Goal: Task Accomplishment & Management: Manage account settings

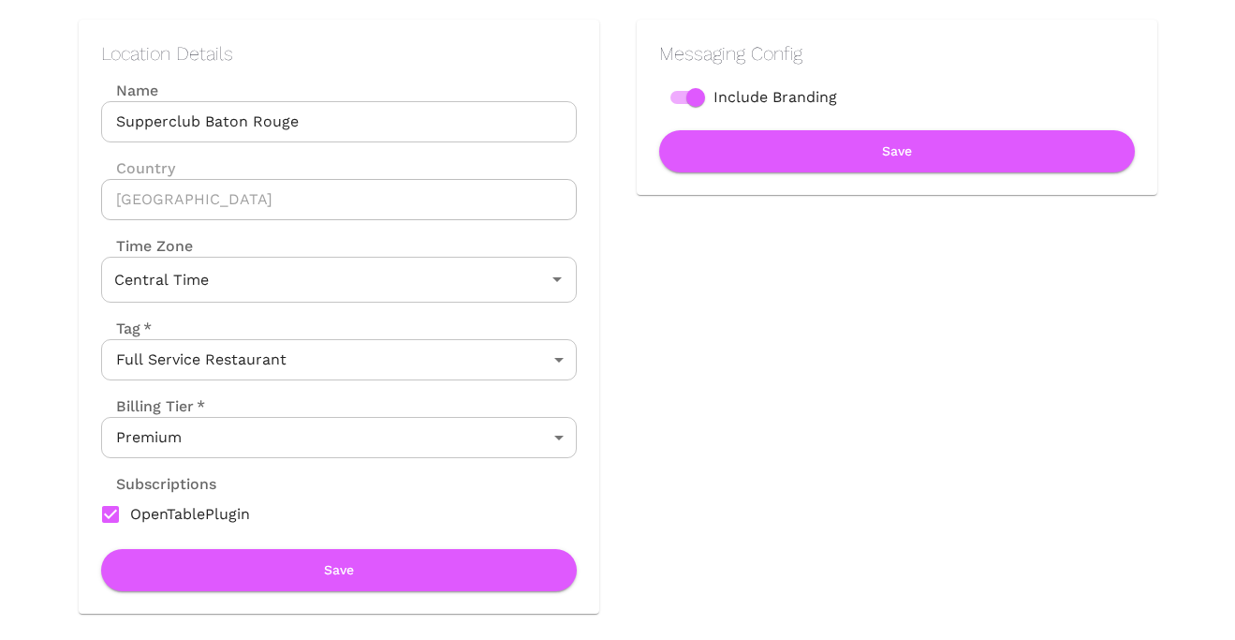
scroll to position [266, 0]
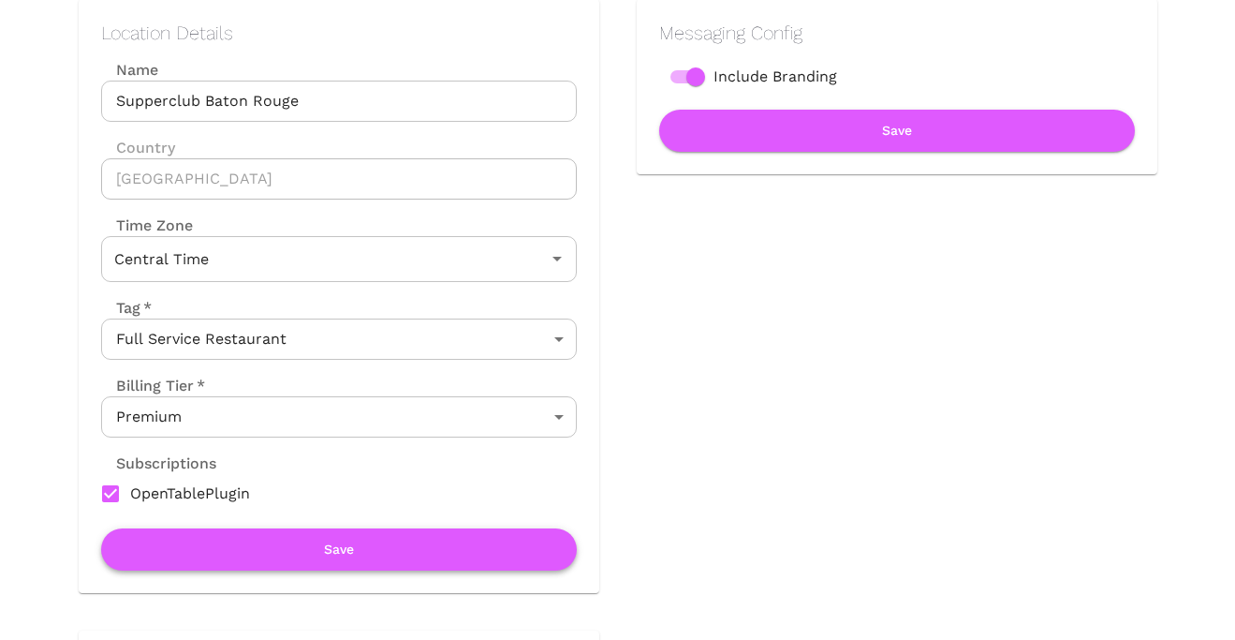
click at [316, 555] on button "Save" at bounding box center [339, 549] width 476 height 42
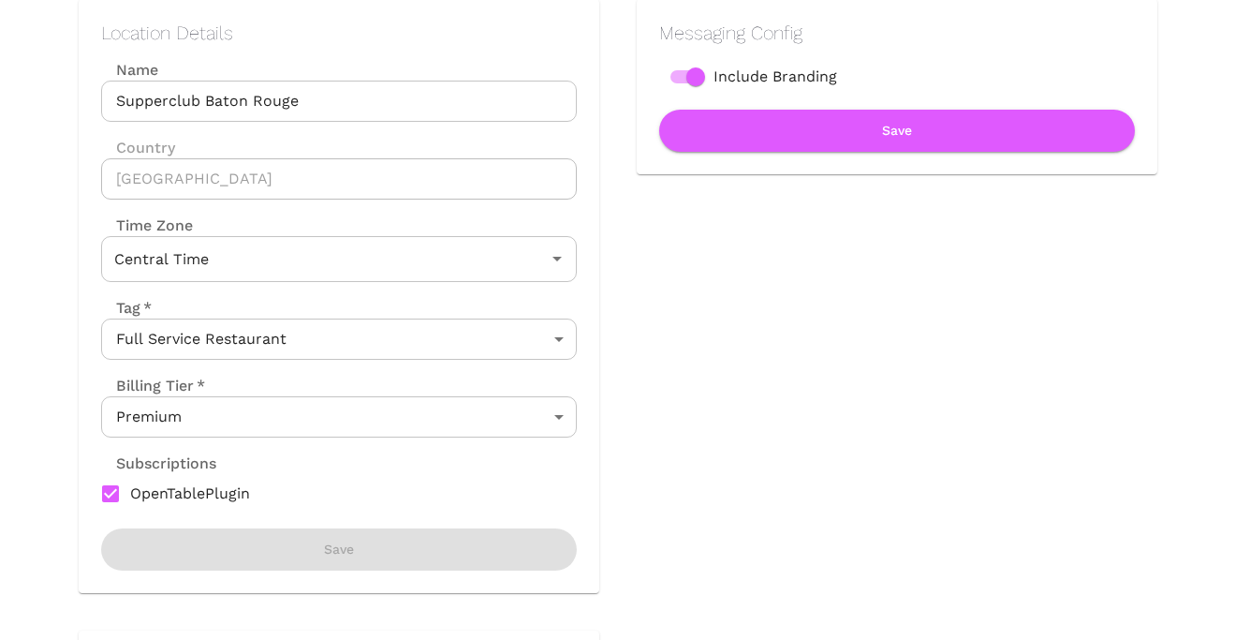
scroll to position [0, 0]
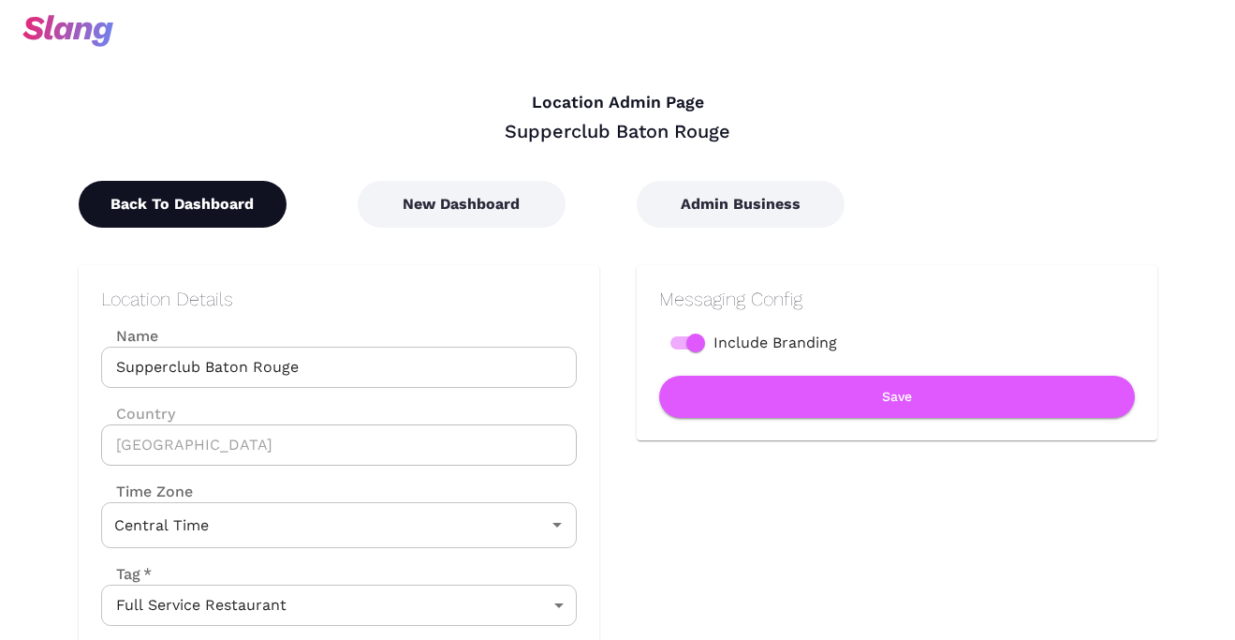
click at [196, 193] on button "Back To Dashboard" at bounding box center [183, 204] width 208 height 47
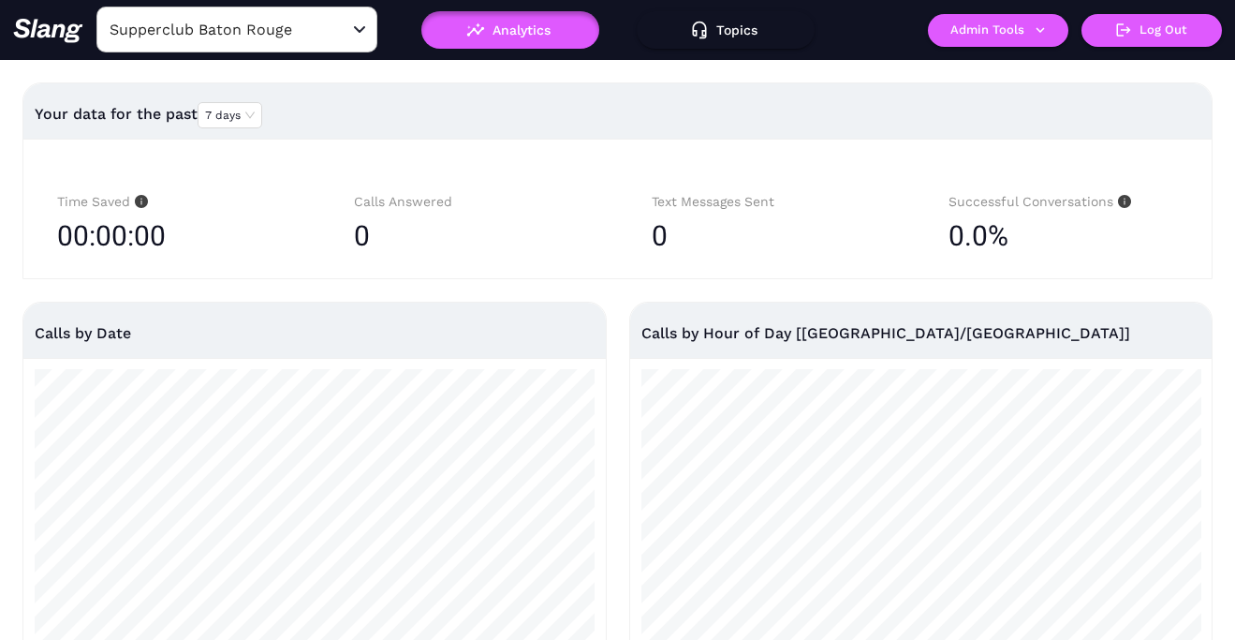
click at [233, 34] on input "Supperclub Baton Rouge" at bounding box center [208, 29] width 206 height 29
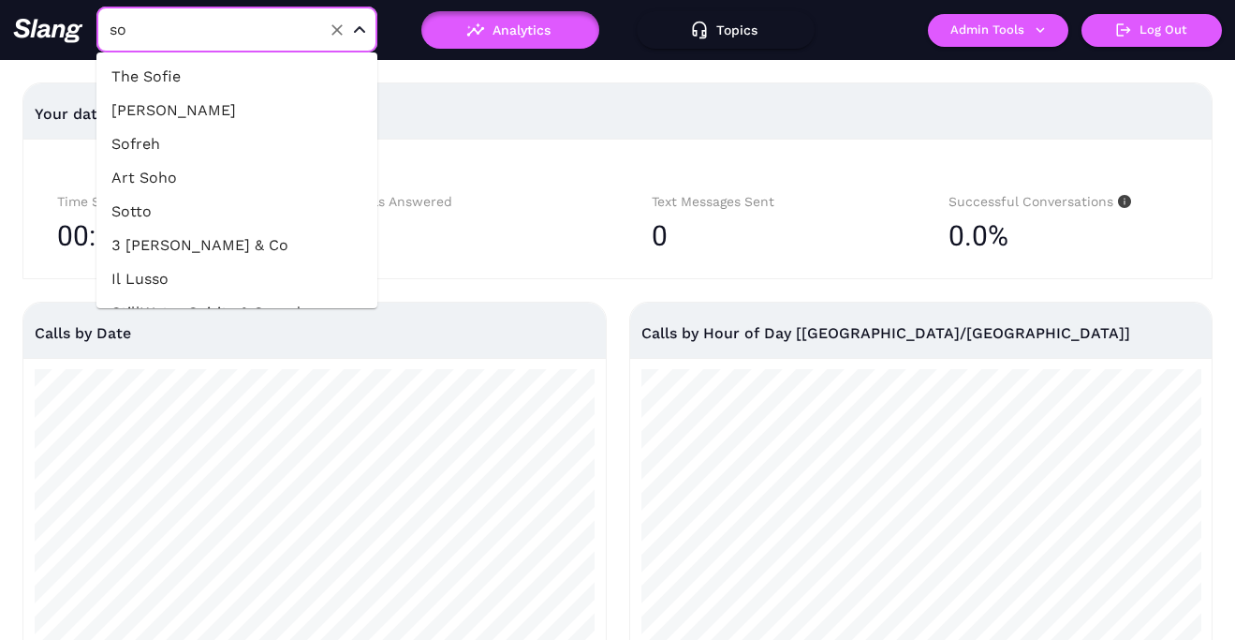
type input "s"
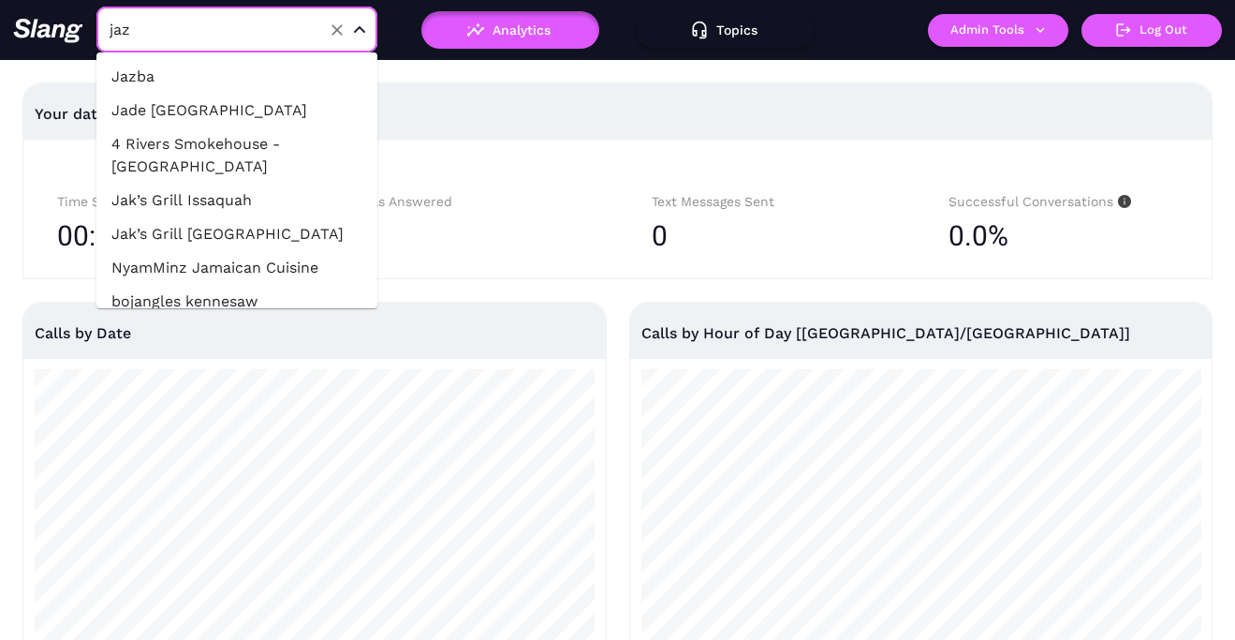
type input "jazz"
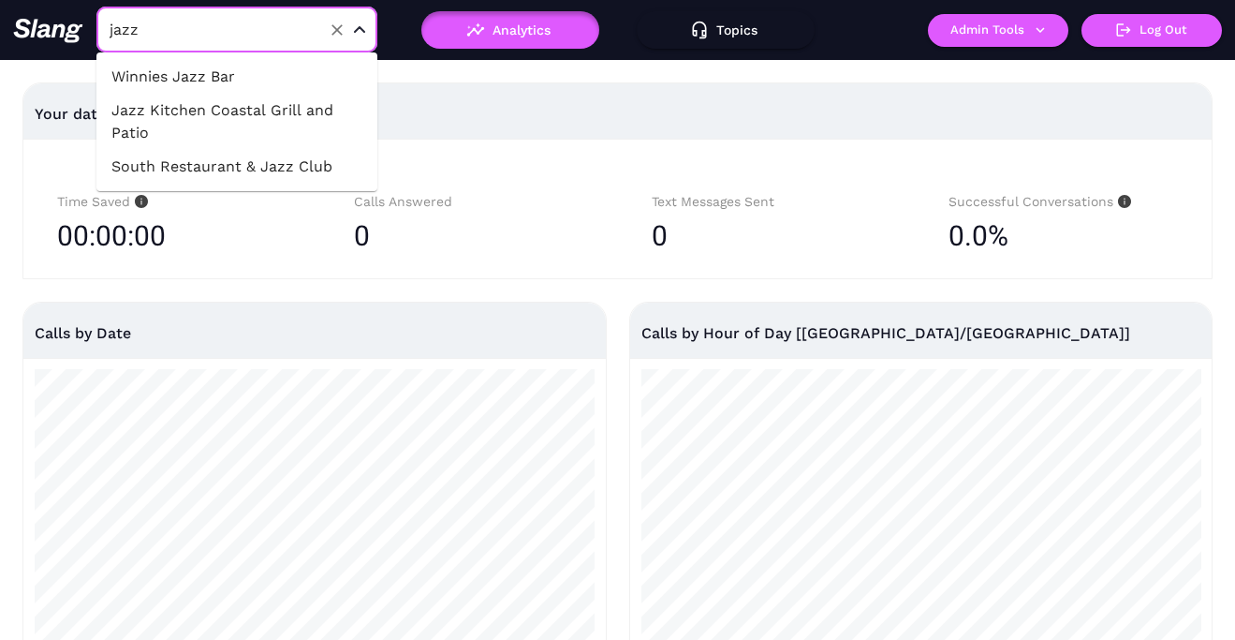
click at [245, 176] on li "South Restaurant & Jazz Club" at bounding box center [236, 167] width 281 height 34
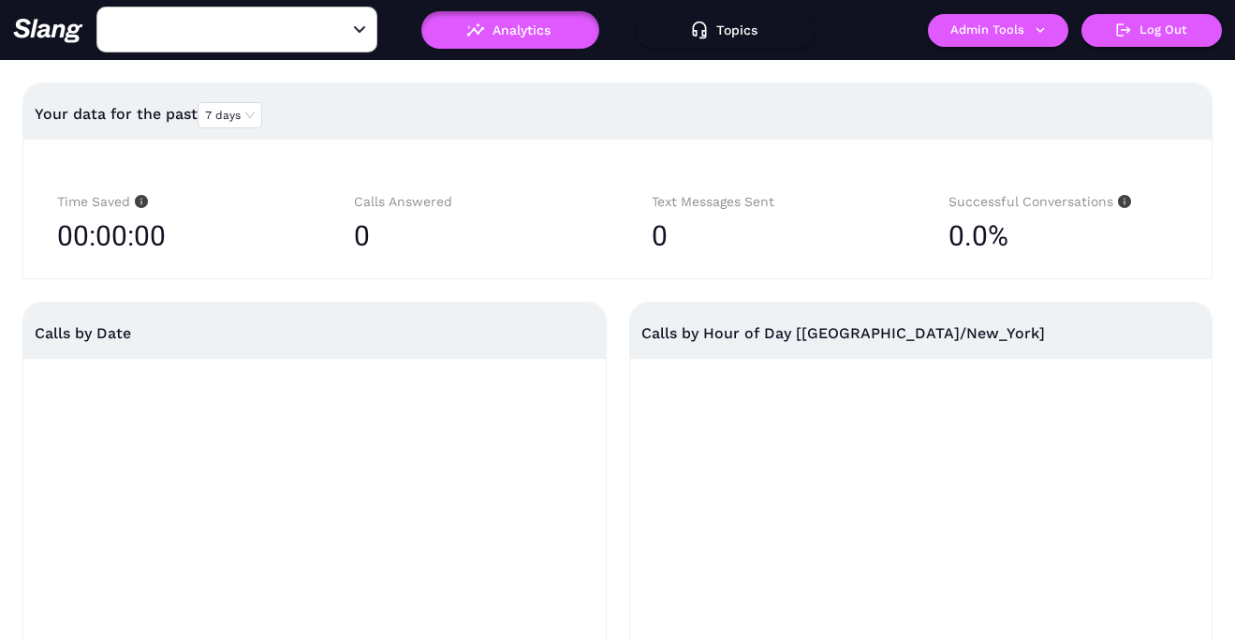
type input "South Restaurant & Jazz Club"
click at [989, 37] on button "Admin Tools" at bounding box center [998, 30] width 140 height 33
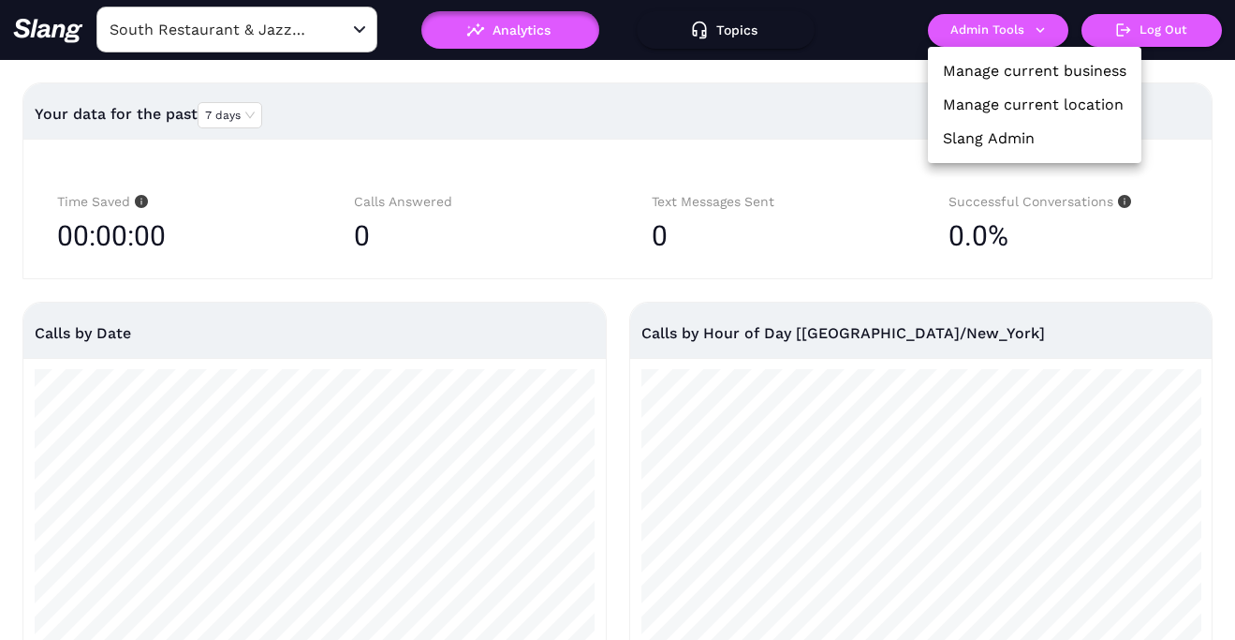
click at [989, 111] on link "Manage current location" at bounding box center [1033, 105] width 181 height 22
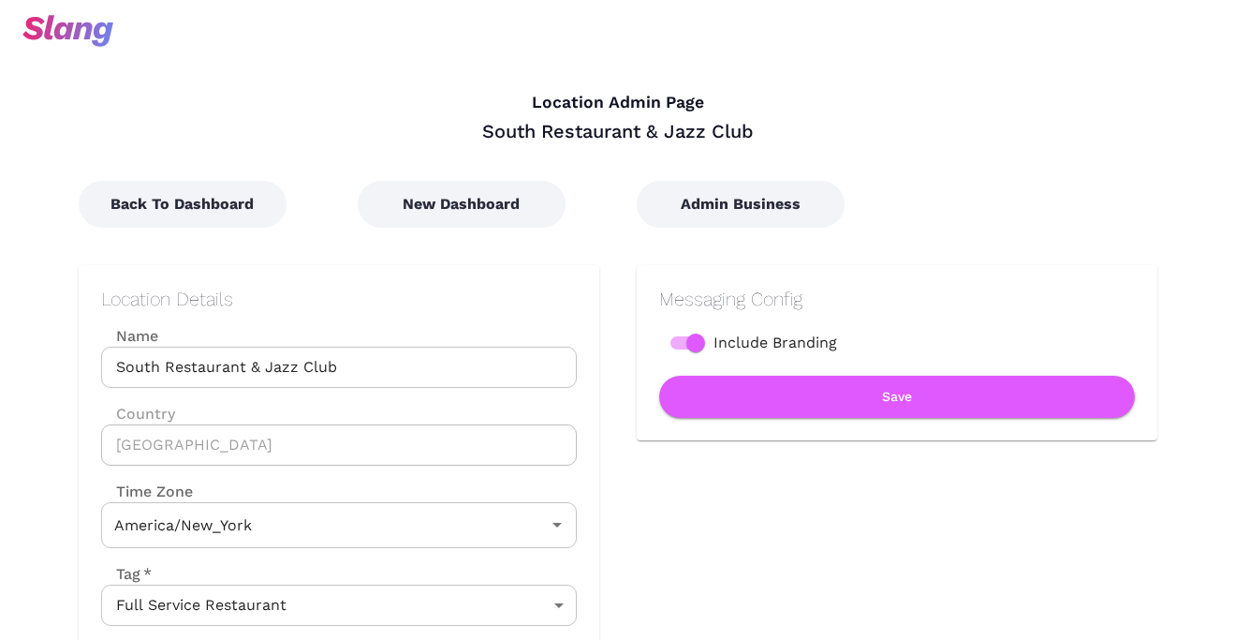
type input "Eastern Time"
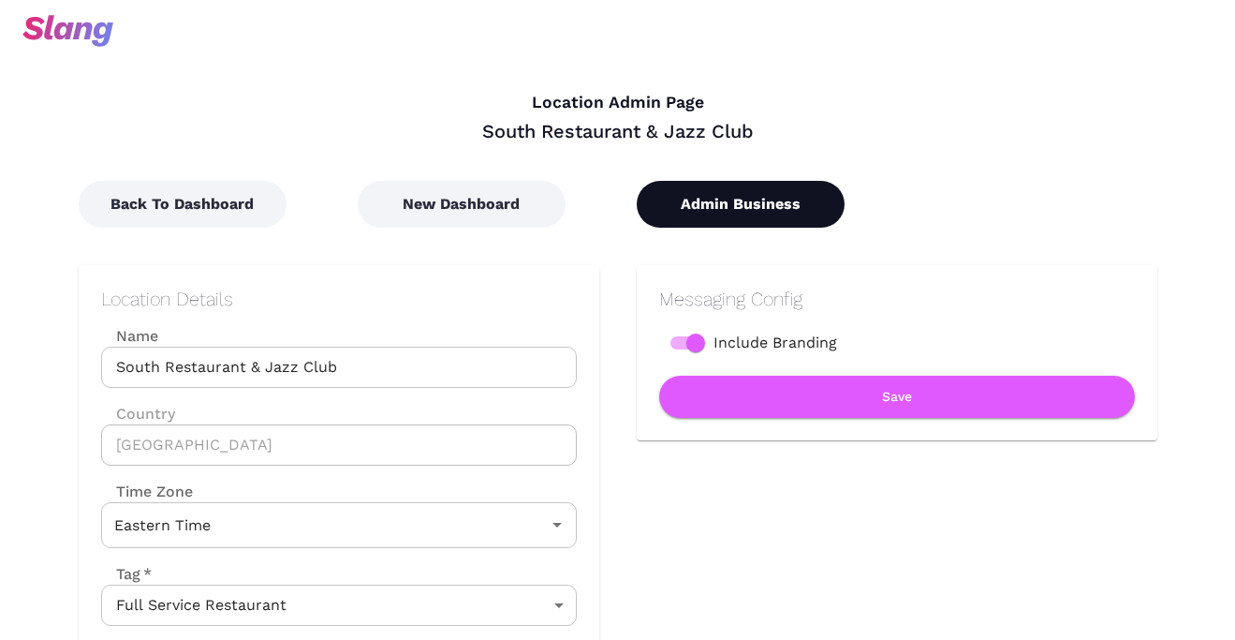
click at [796, 205] on button "Admin Business" at bounding box center [741, 204] width 208 height 47
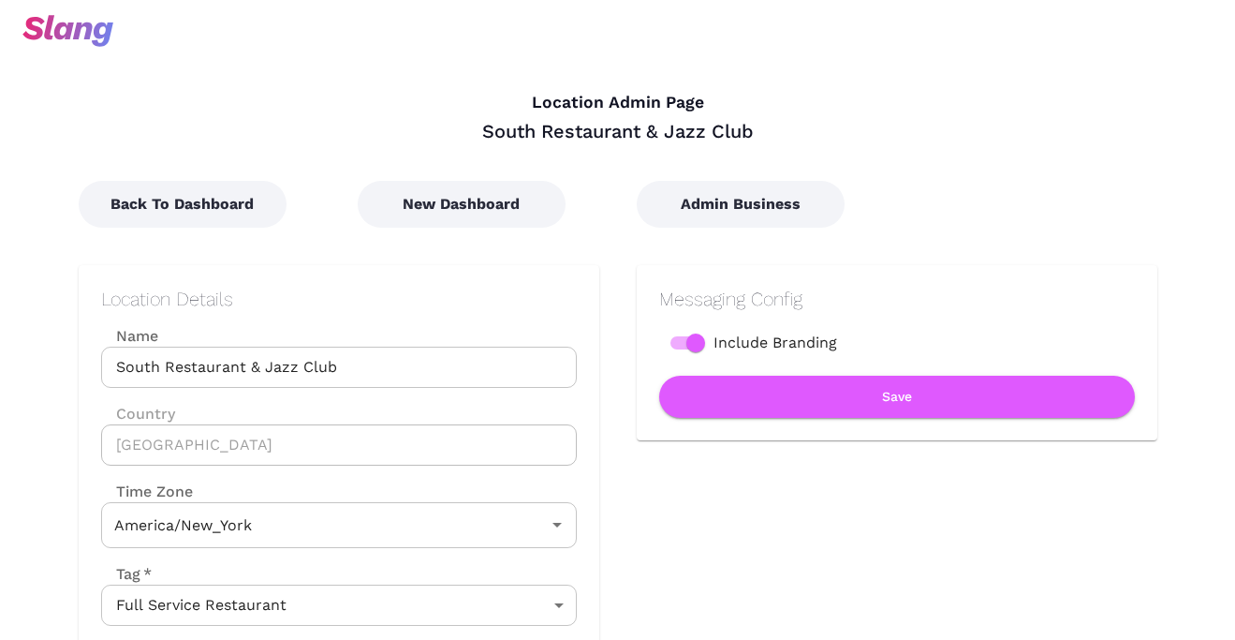
type input "Eastern Time"
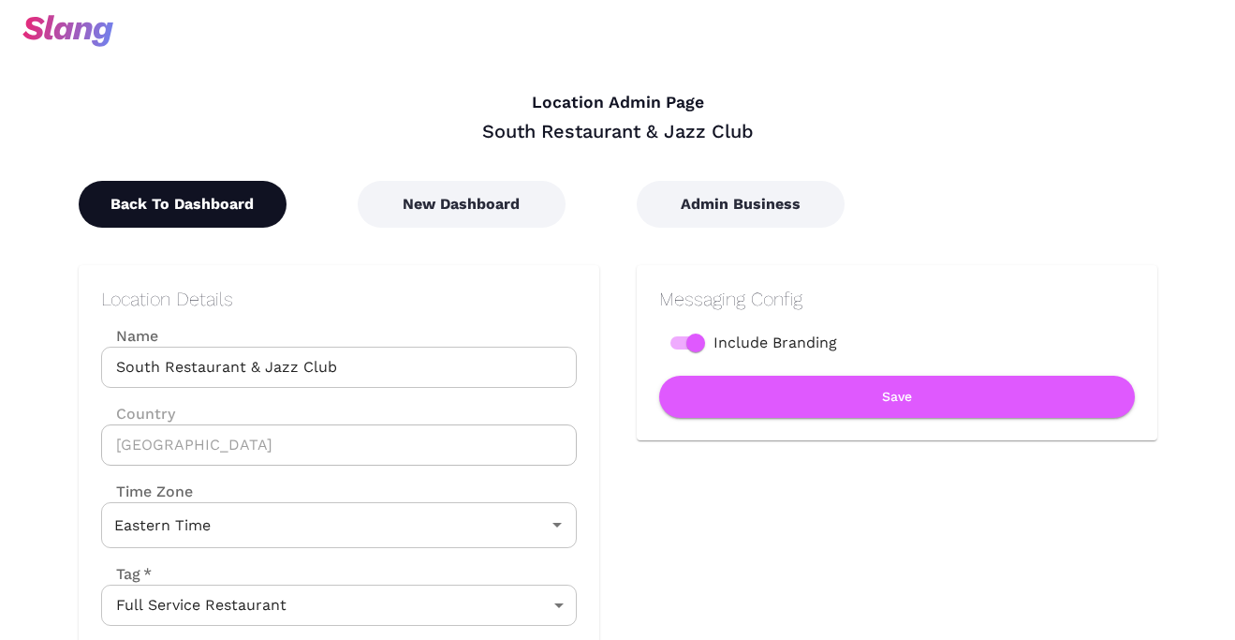
click at [201, 205] on button "Back To Dashboard" at bounding box center [183, 204] width 208 height 47
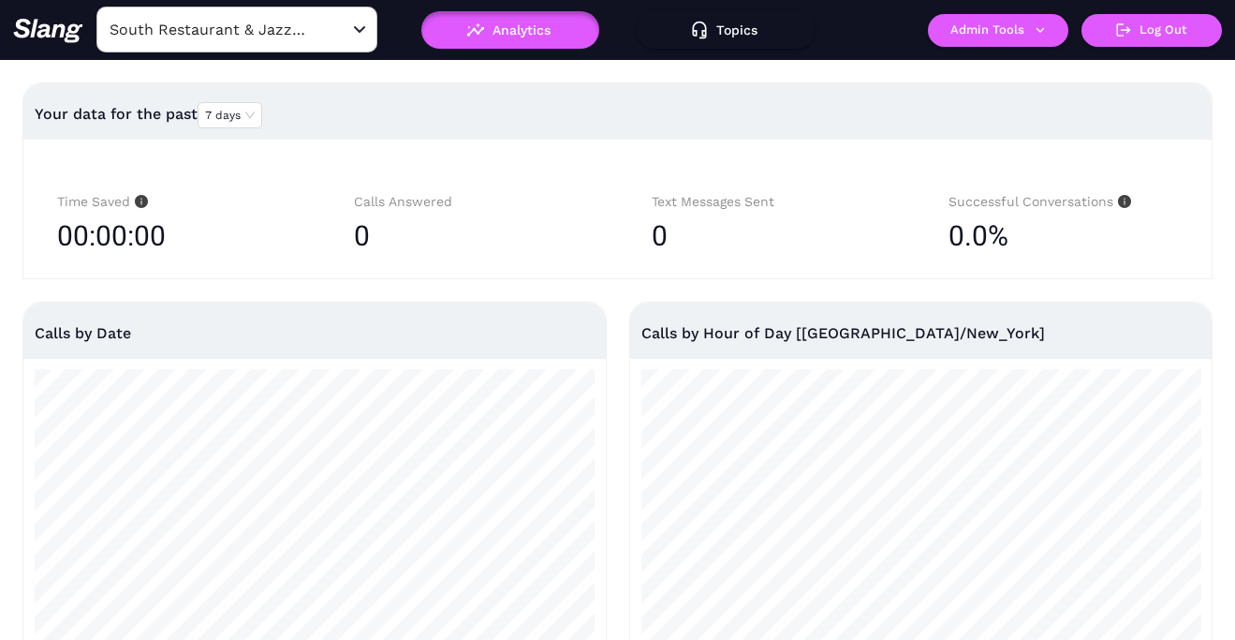
click at [283, 33] on input "South Restaurant & Jazz Club" at bounding box center [208, 29] width 206 height 29
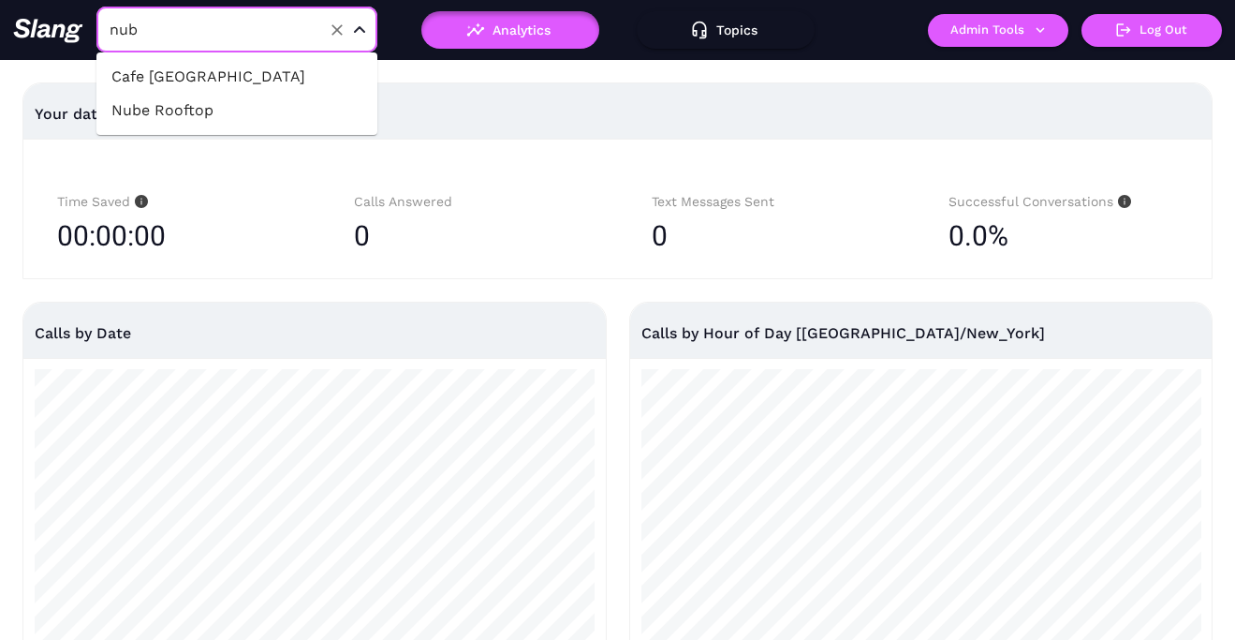
type input "nube"
click at [308, 82] on li "Nube Rooftop" at bounding box center [236, 77] width 281 height 34
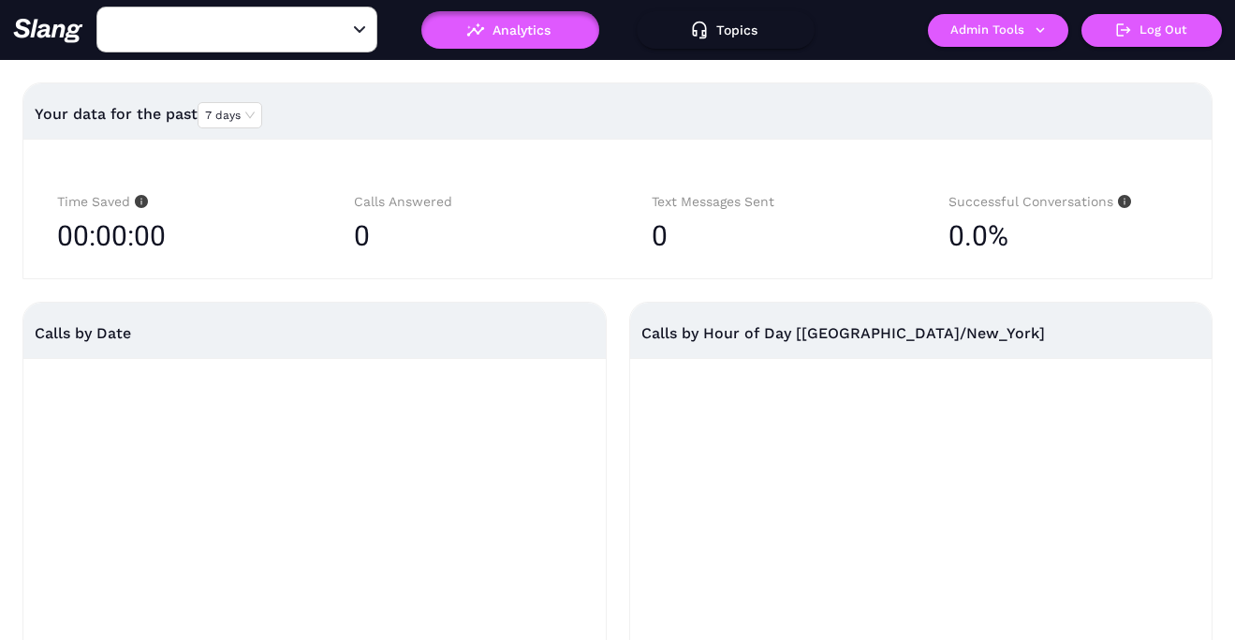
type input "Nube Rooftop"
click at [1015, 35] on button "Admin Tools" at bounding box center [998, 30] width 140 height 33
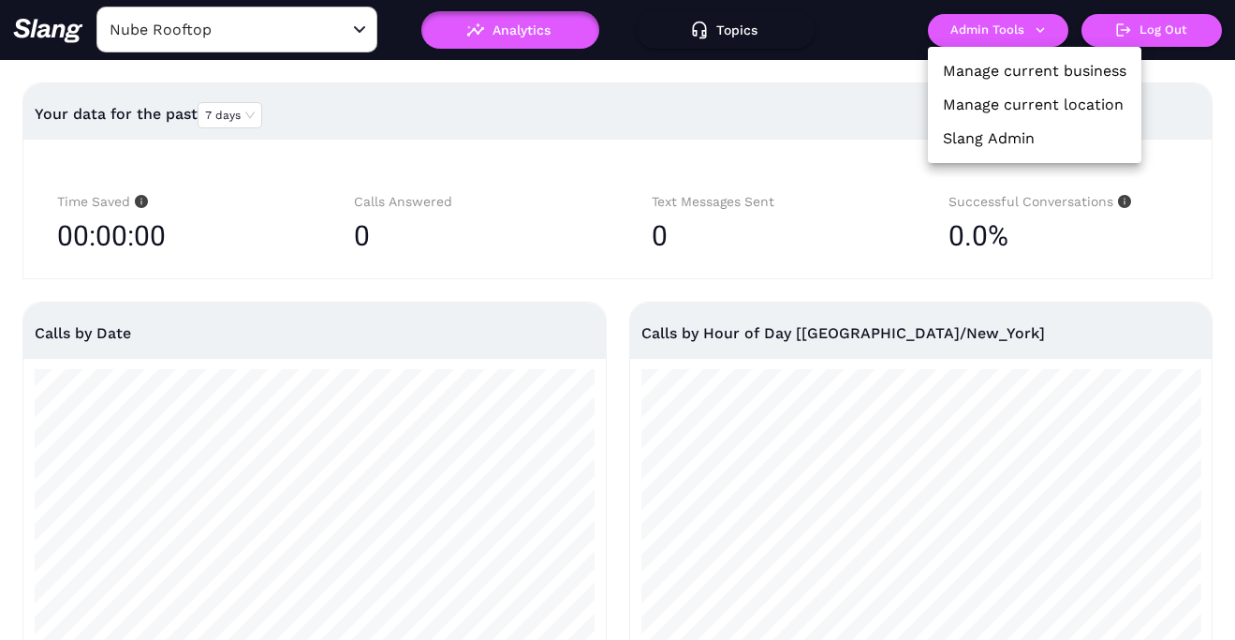
click at [1020, 97] on link "Manage current location" at bounding box center [1033, 105] width 181 height 22
